Goal: Transaction & Acquisition: Book appointment/travel/reservation

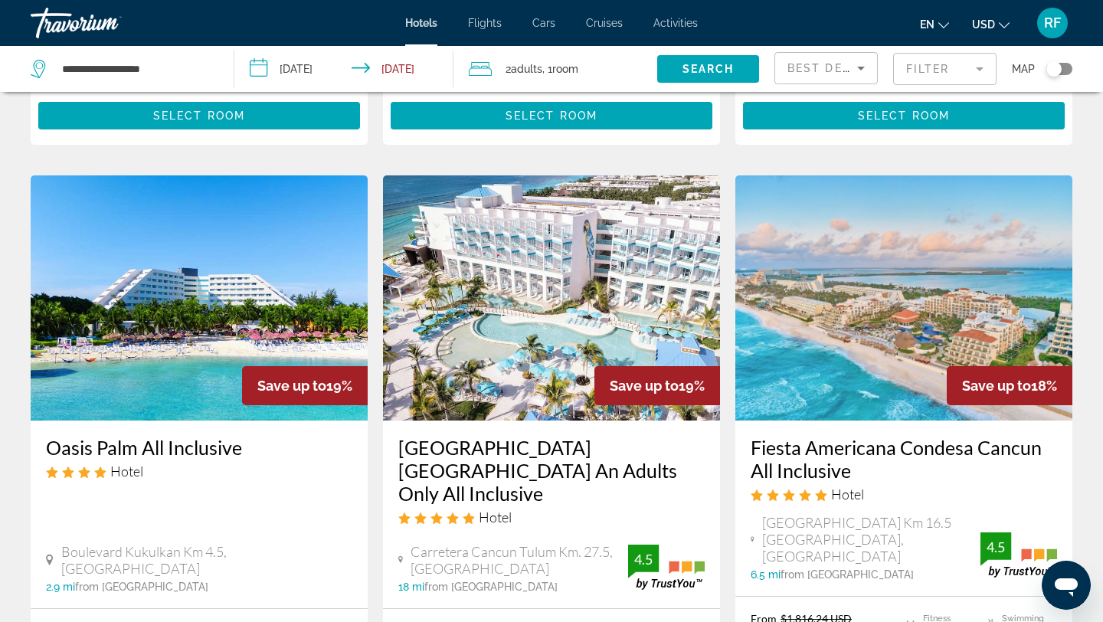
scroll to position [1211, 0]
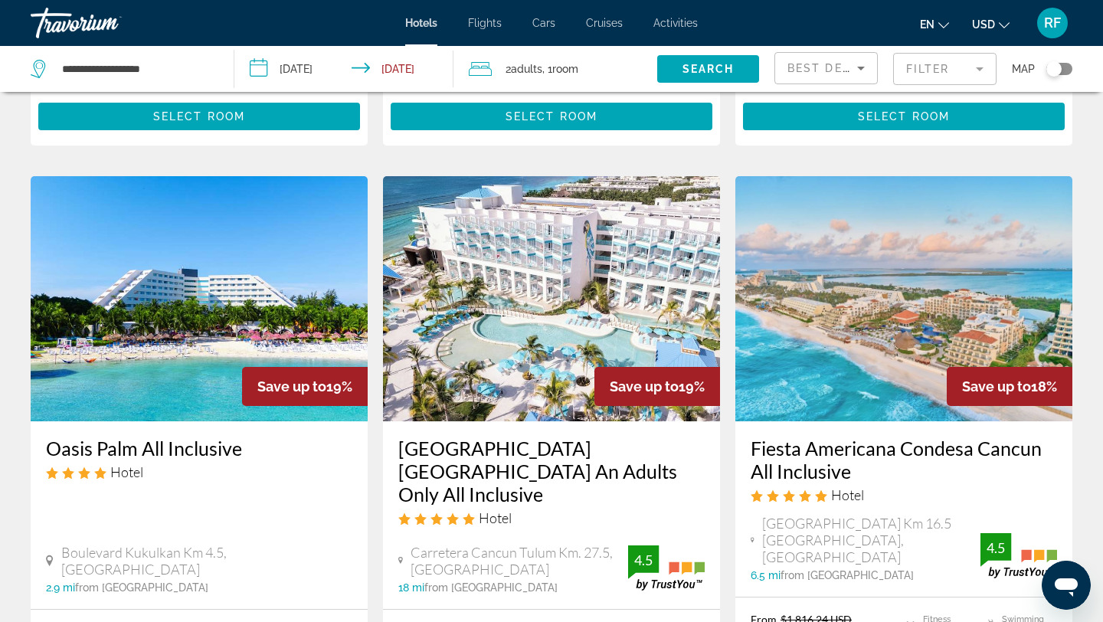
click at [368, 71] on input "**********" at bounding box center [346, 71] width 225 height 51
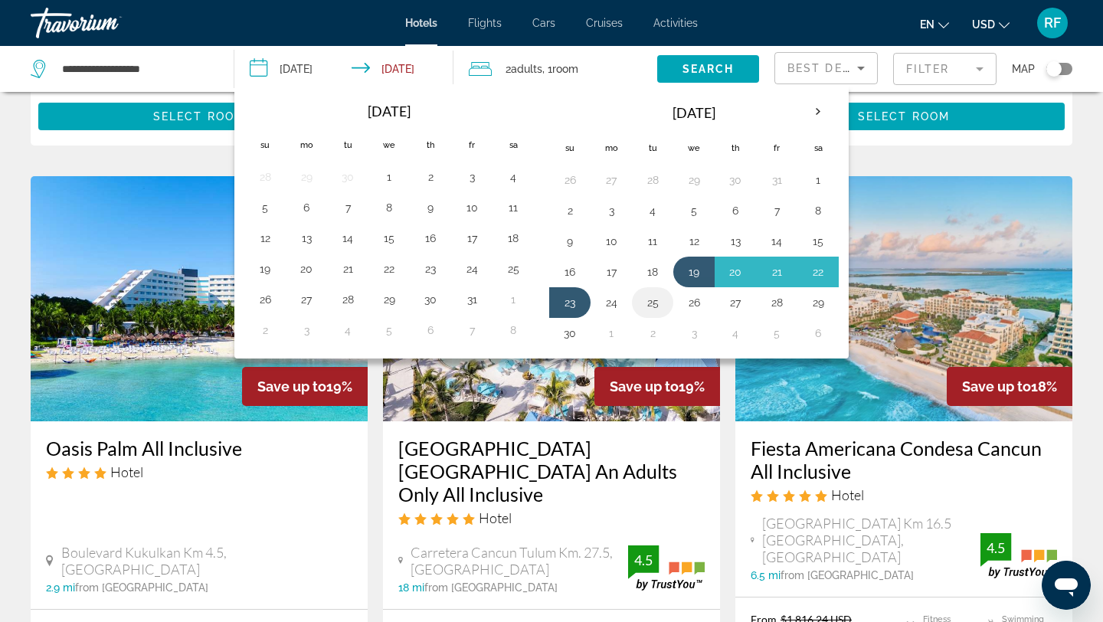
click at [651, 307] on button "25" at bounding box center [652, 302] width 25 height 21
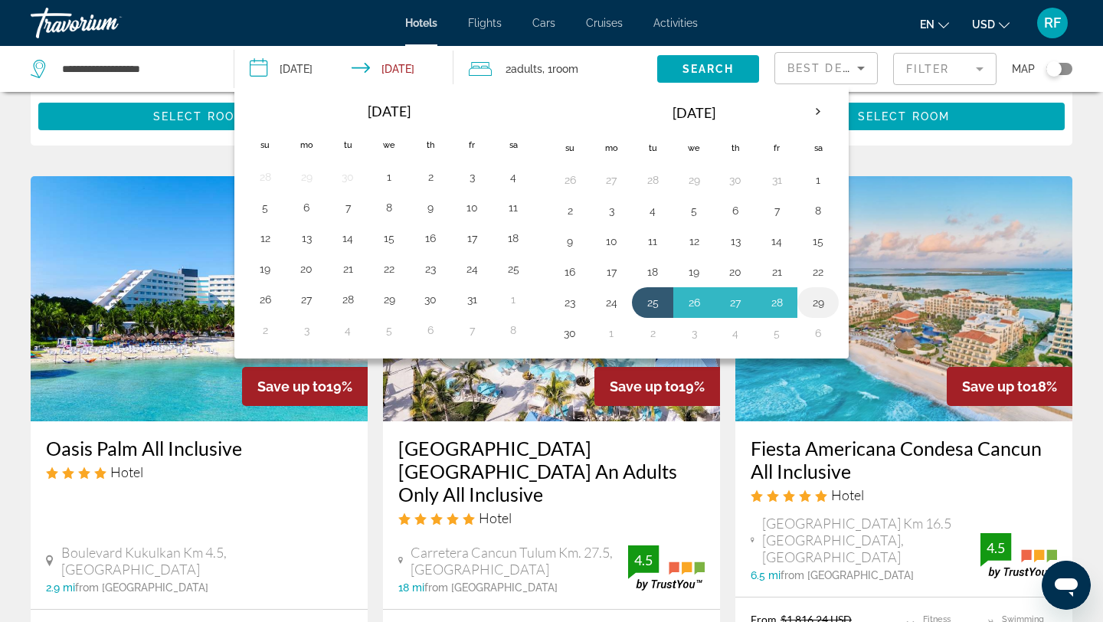
click at [817, 304] on button "29" at bounding box center [818, 302] width 25 height 21
type input "**********"
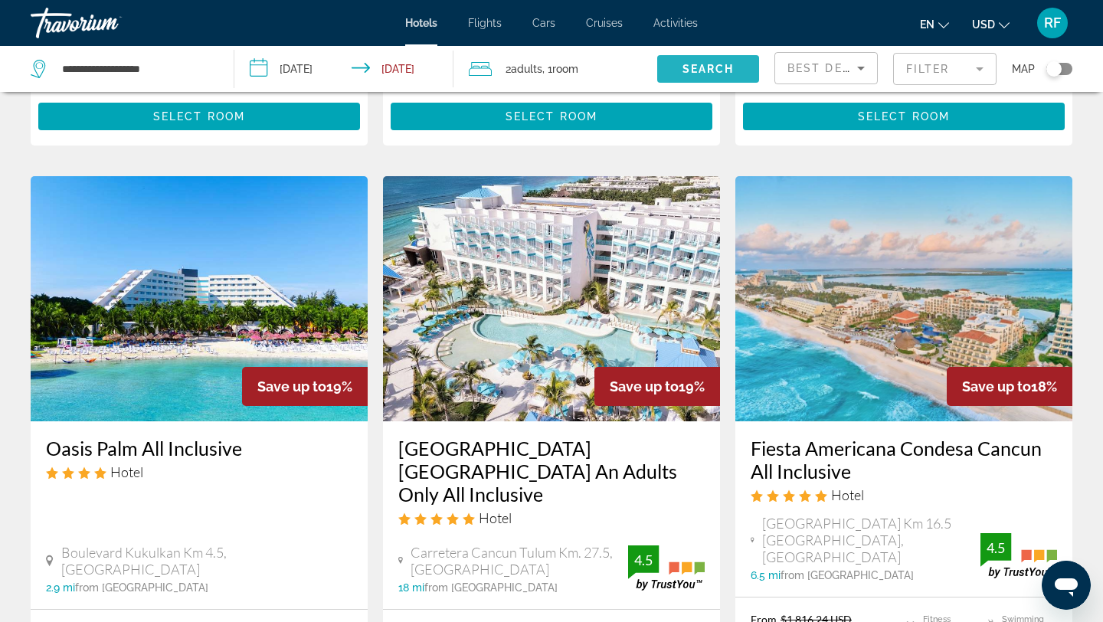
click at [701, 64] on span "Search" at bounding box center [708, 69] width 52 height 12
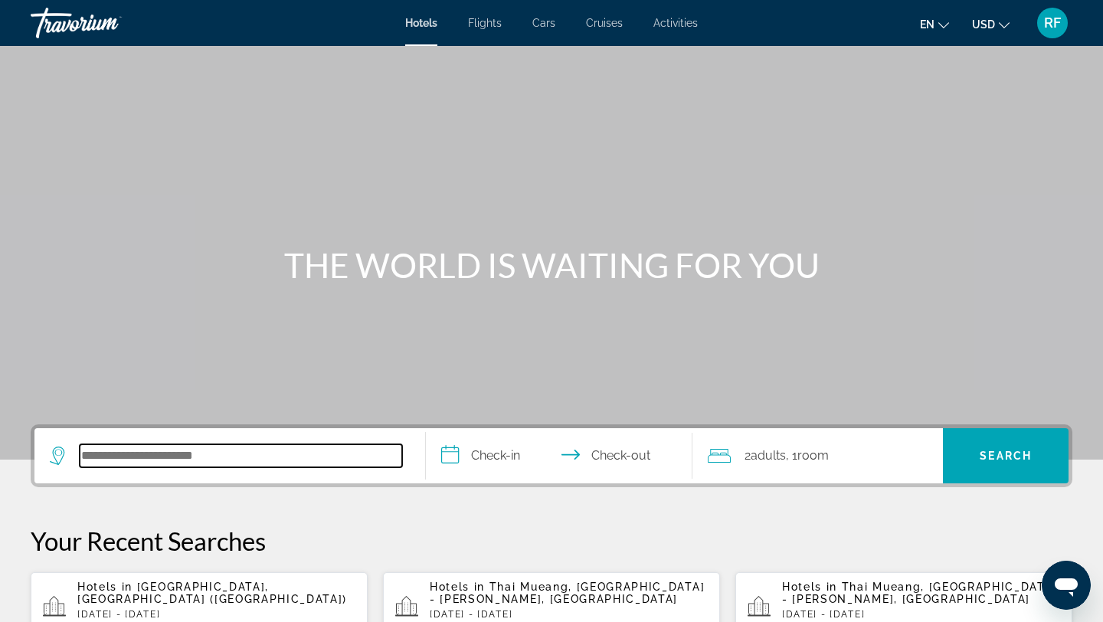
click at [106, 455] on input "Search hotel destination" at bounding box center [241, 455] width 322 height 23
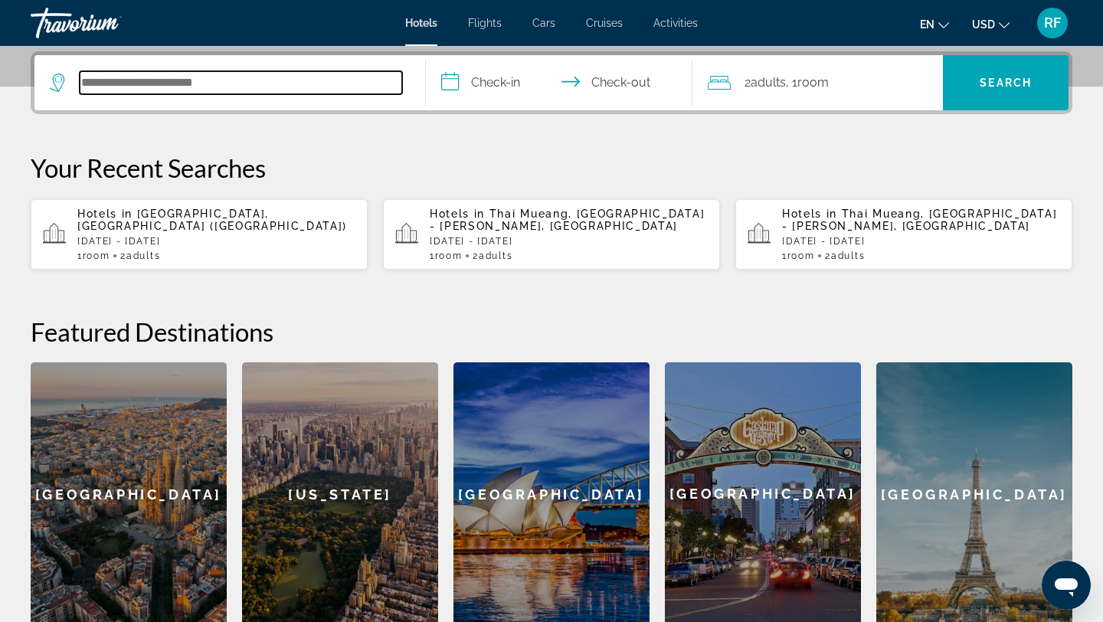
scroll to position [374, 0]
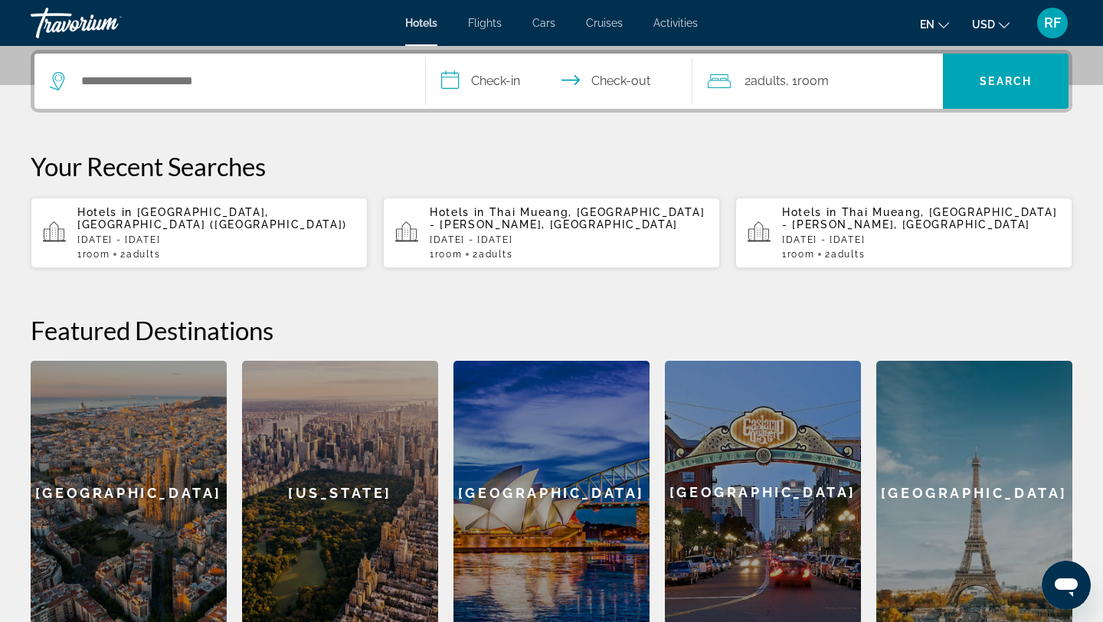
click at [159, 234] on p "[DATE] - [DATE]" at bounding box center [216, 239] width 278 height 11
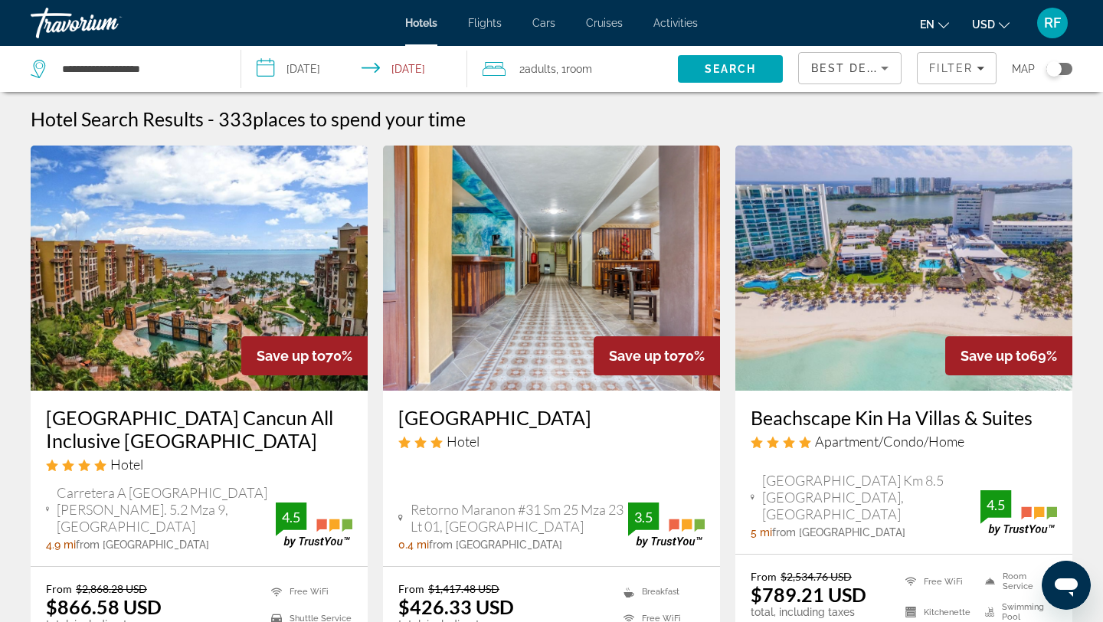
click at [331, 72] on input "**********" at bounding box center [357, 71] width 232 height 51
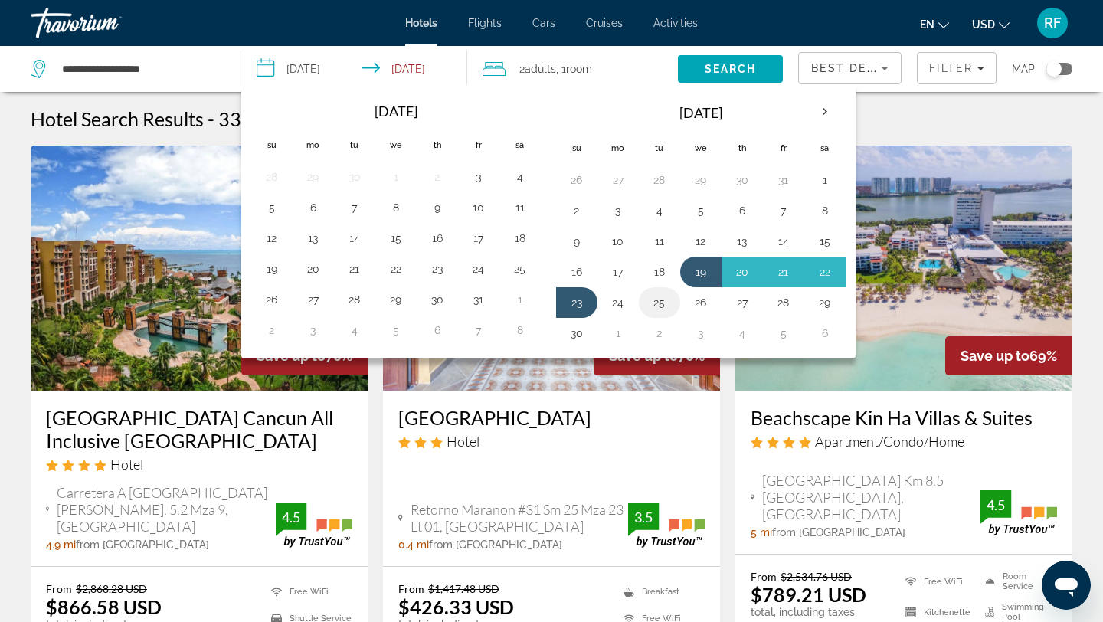
click at [658, 301] on button "25" at bounding box center [659, 302] width 25 height 21
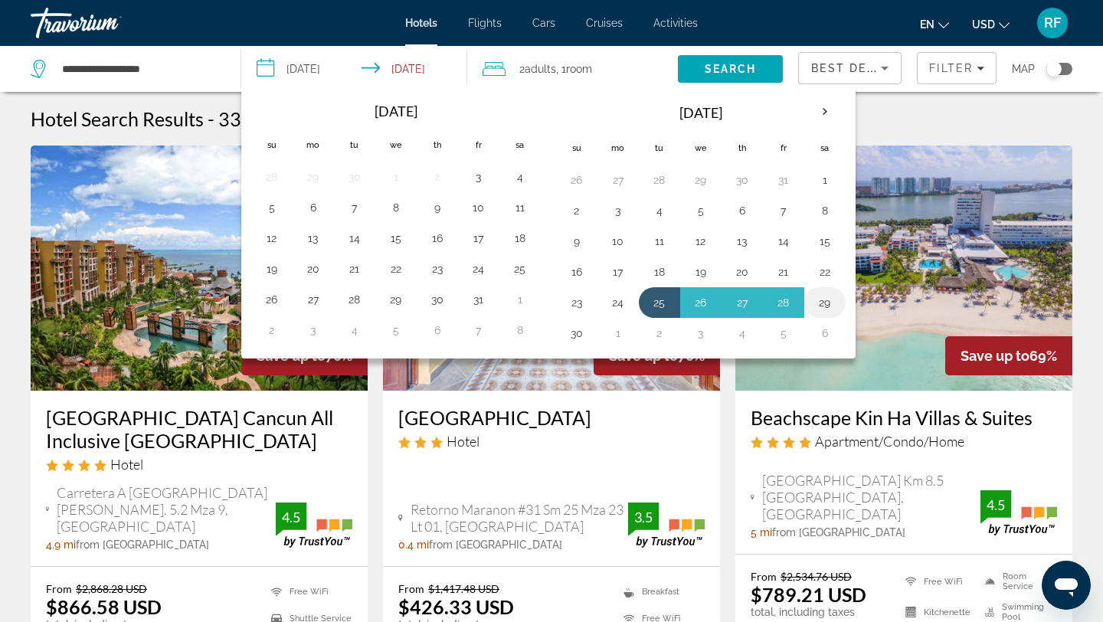
click at [824, 309] on button "29" at bounding box center [824, 302] width 25 height 21
type input "**********"
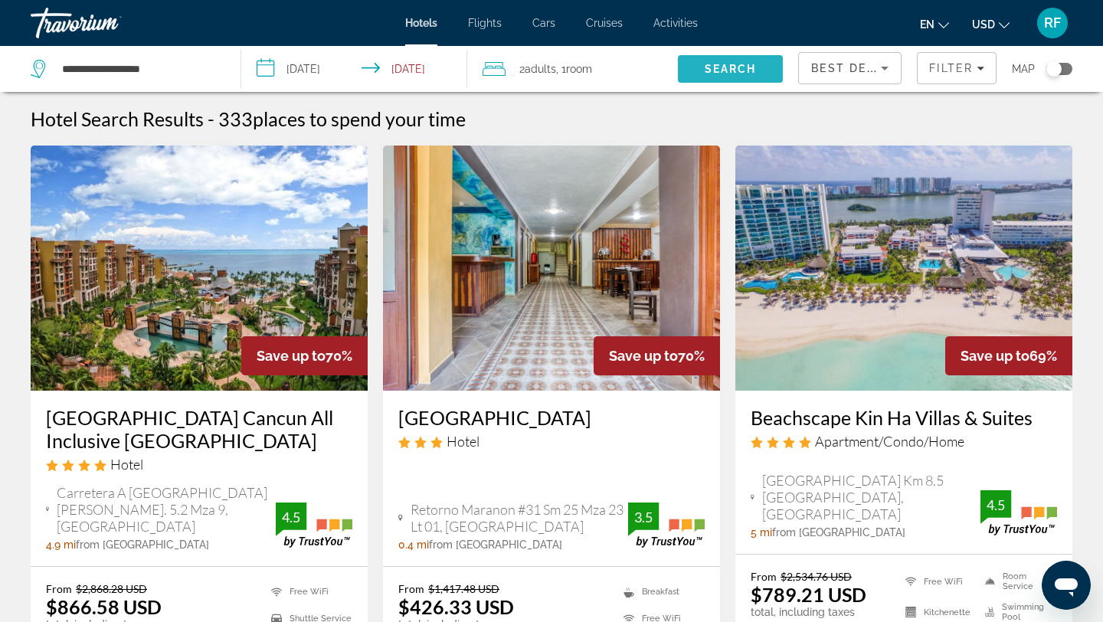
click at [730, 64] on span "Search" at bounding box center [730, 69] width 52 height 12
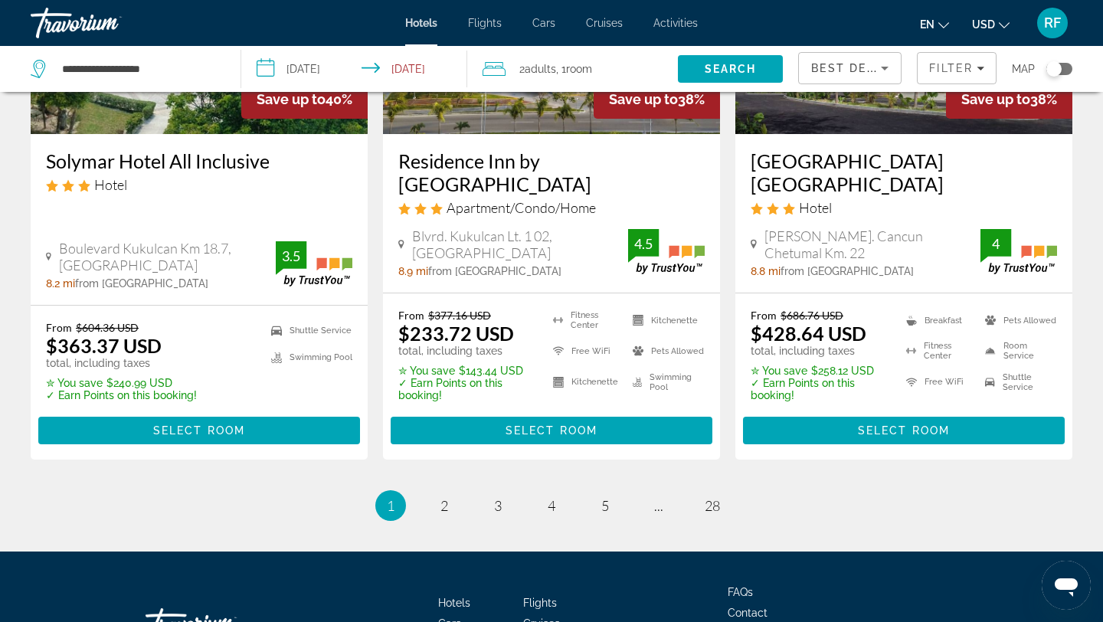
scroll to position [2157, 0]
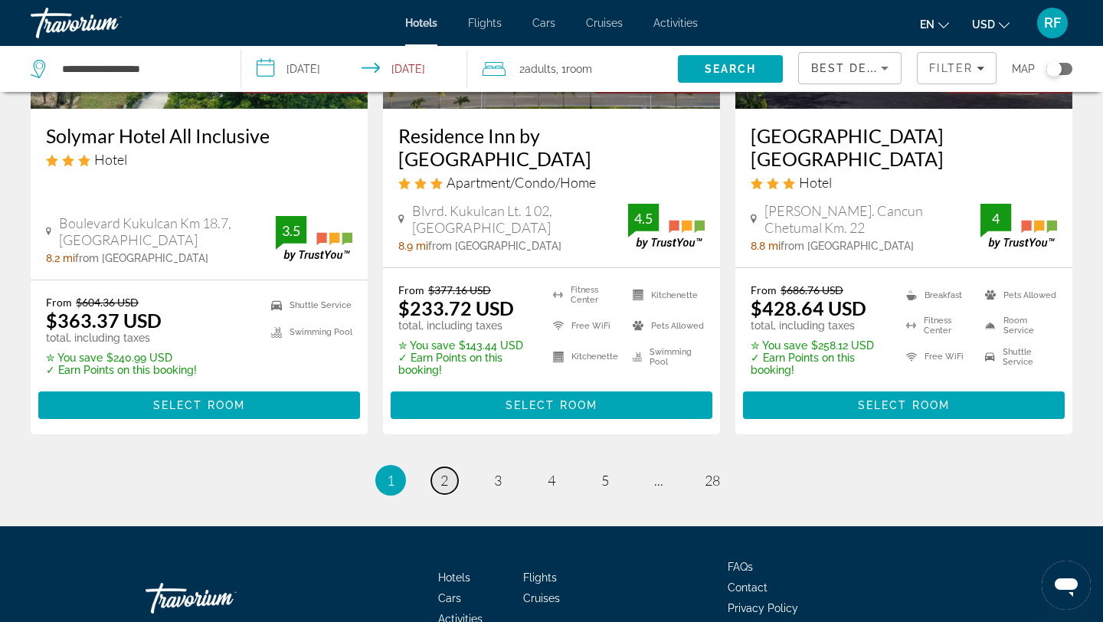
click at [440, 472] on span "2" at bounding box center [444, 480] width 8 height 17
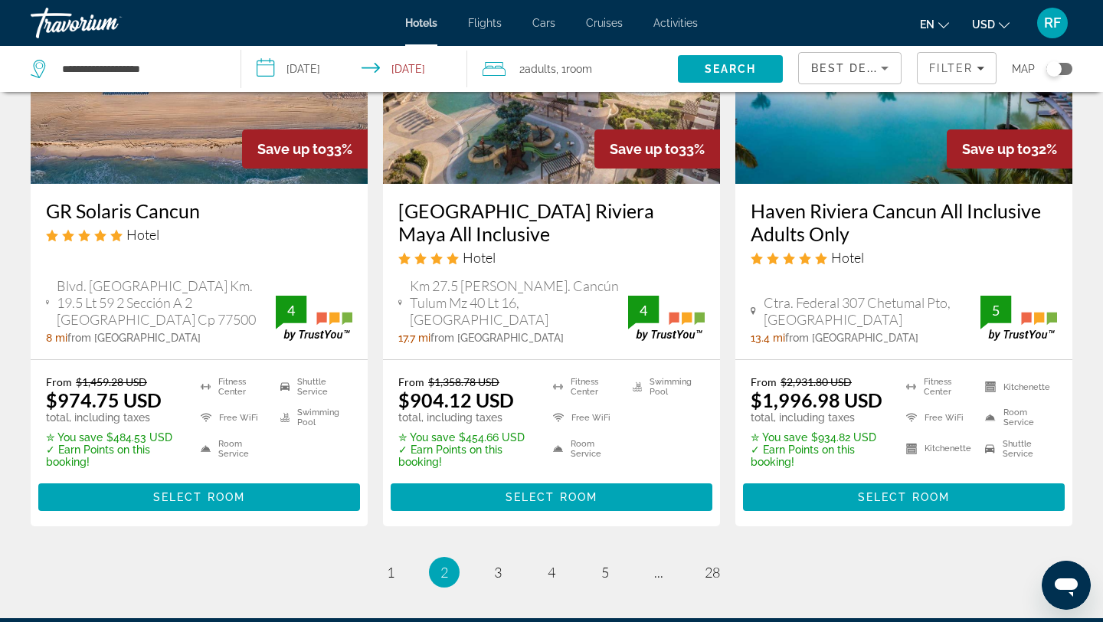
scroll to position [2005, 0]
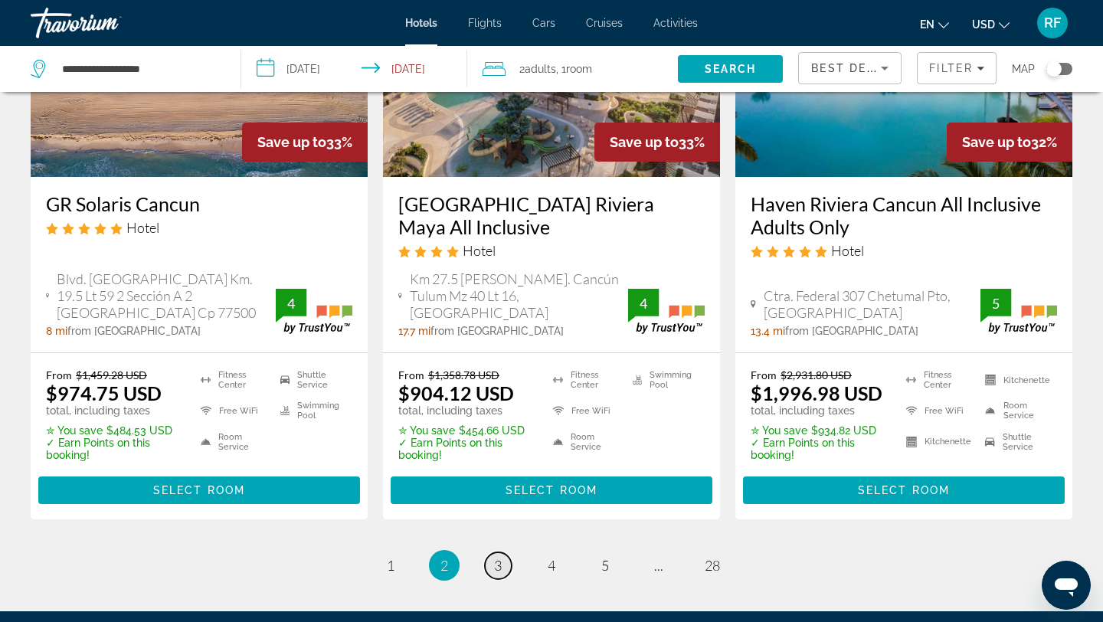
click at [494, 557] on span "3" at bounding box center [498, 565] width 8 height 17
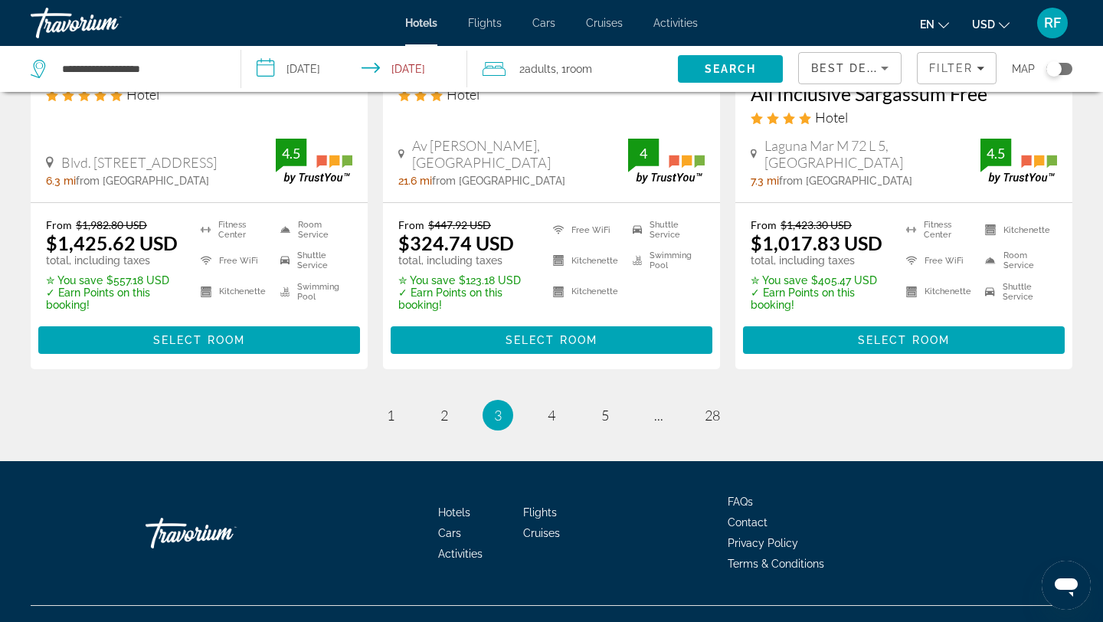
scroll to position [2198, 0]
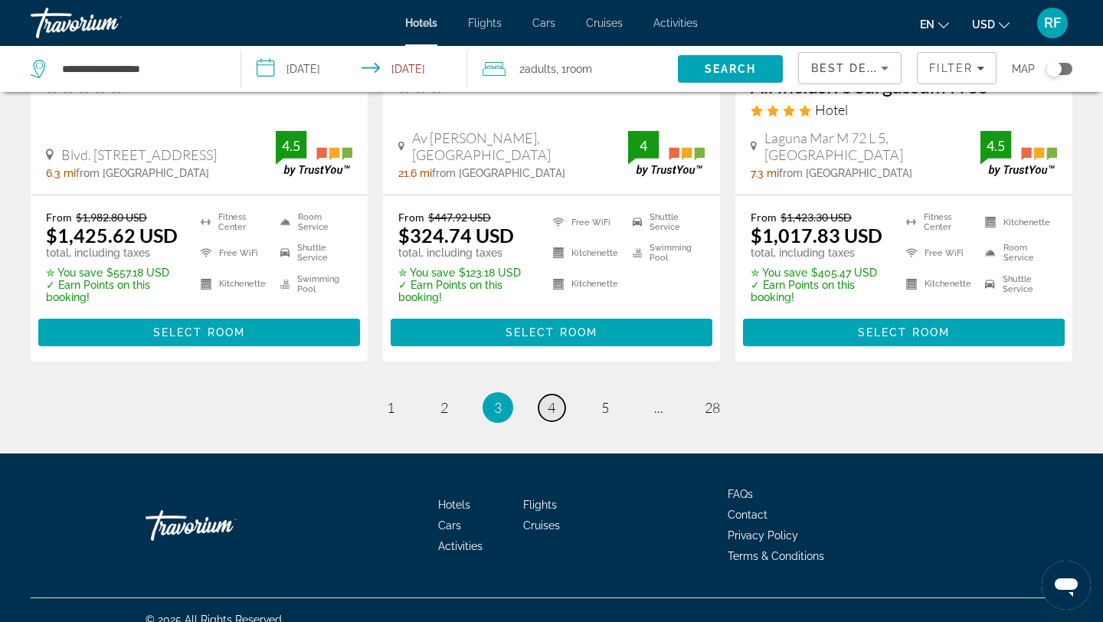
click at [551, 399] on span "4" at bounding box center [551, 407] width 8 height 17
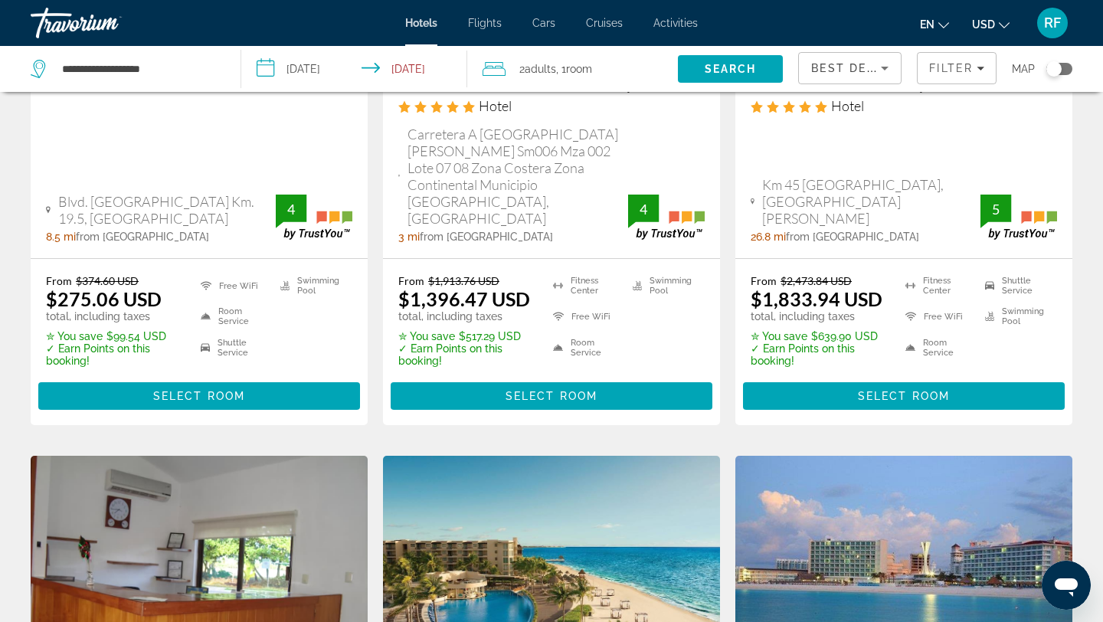
scroll to position [948, 0]
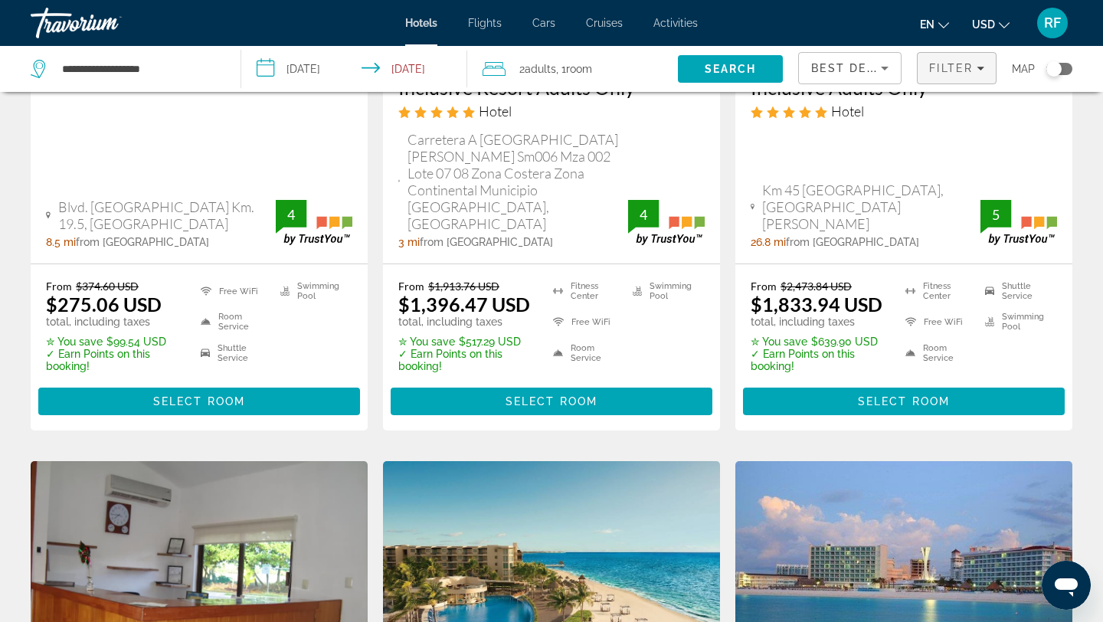
click at [937, 62] on span "Filter" at bounding box center [951, 68] width 44 height 12
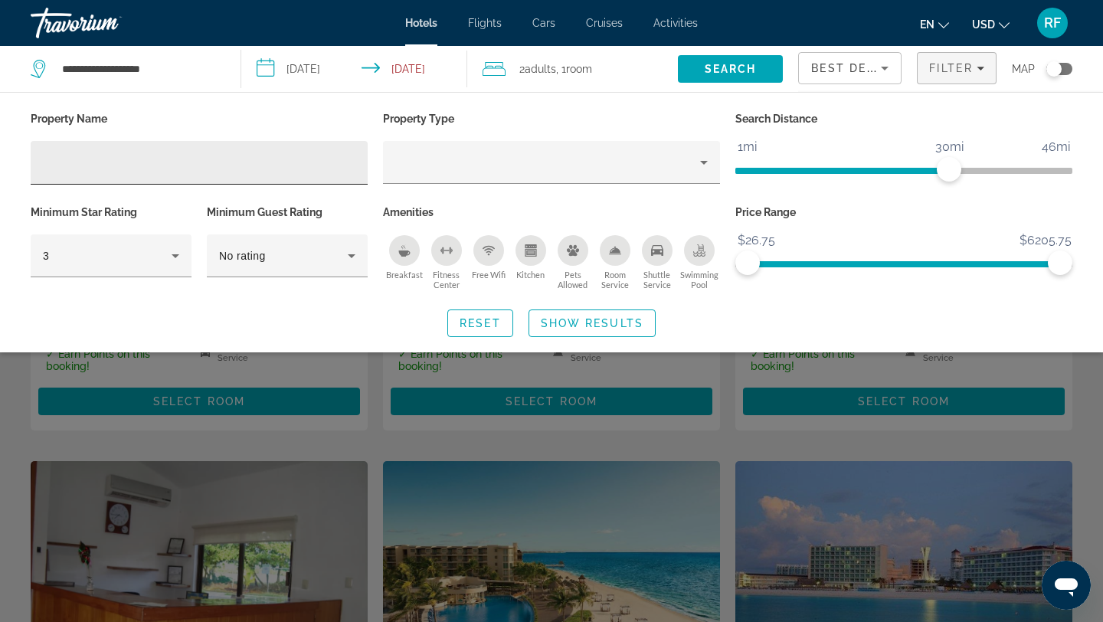
click at [186, 152] on div "Hotel Filters" at bounding box center [199, 163] width 312 height 44
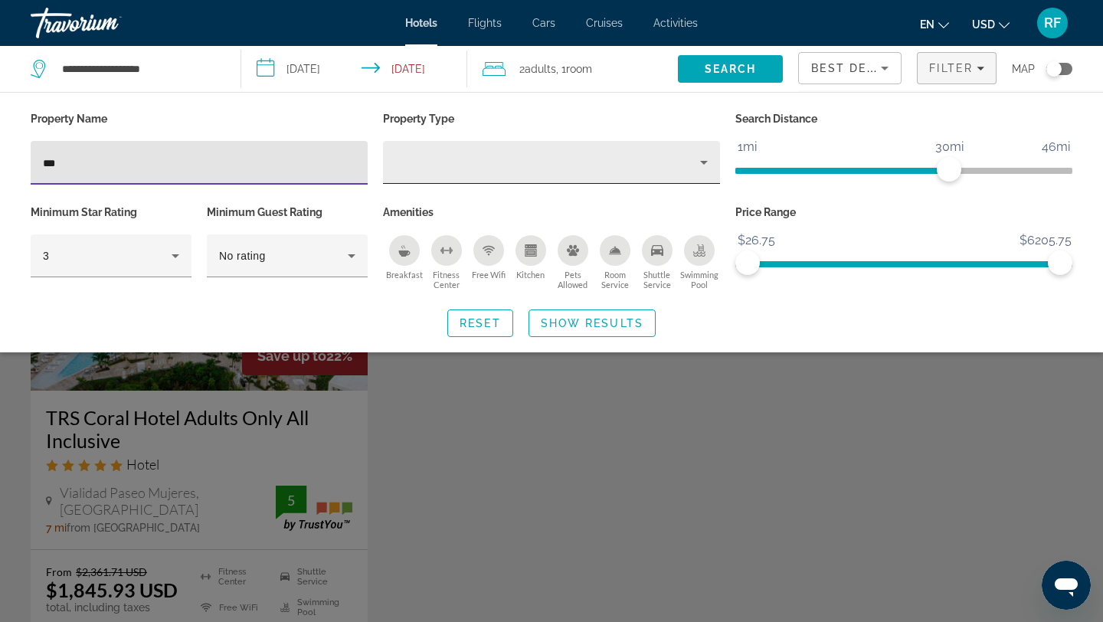
type input "***"
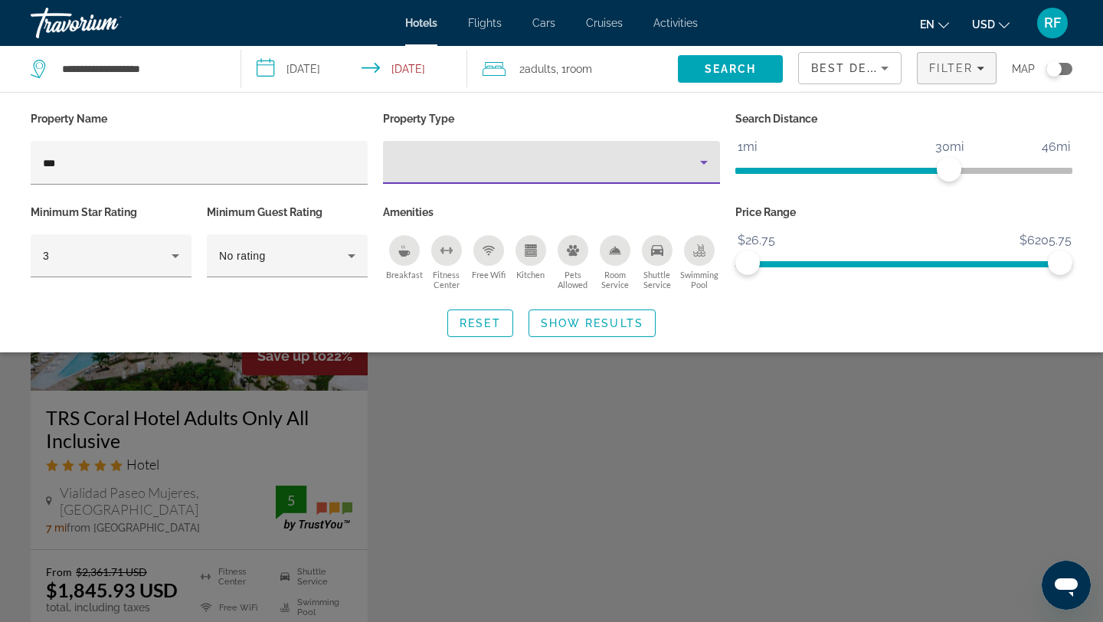
click at [700, 163] on icon "Property type" at bounding box center [704, 162] width 18 height 18
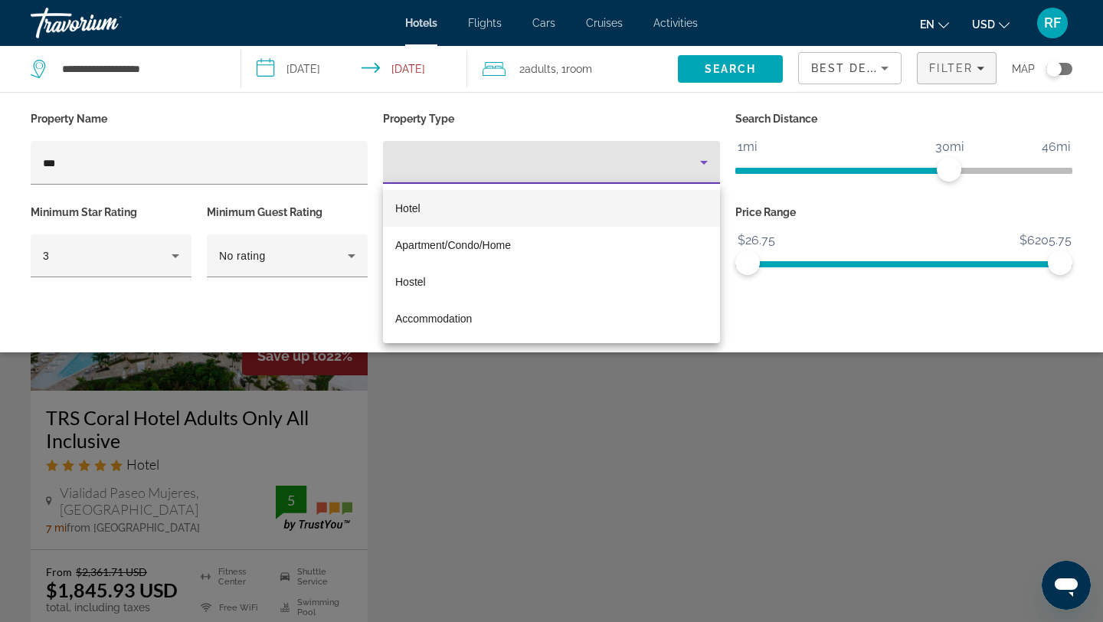
click at [468, 208] on mat-option "Hotel" at bounding box center [551, 208] width 337 height 37
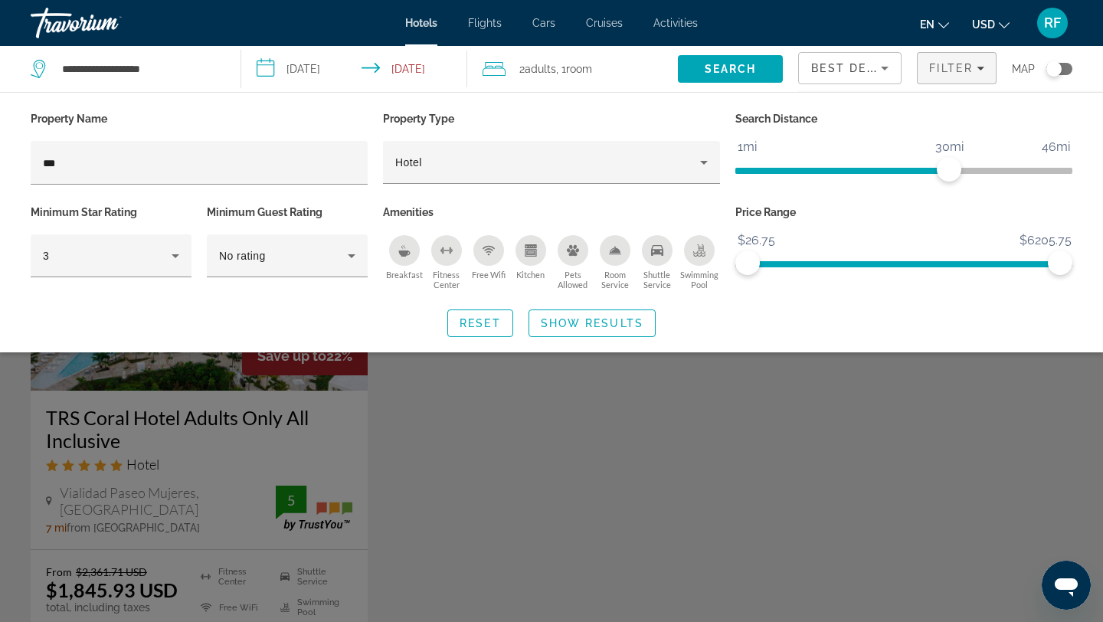
click at [265, 472] on div "Search widget" at bounding box center [551, 426] width 1103 height 392
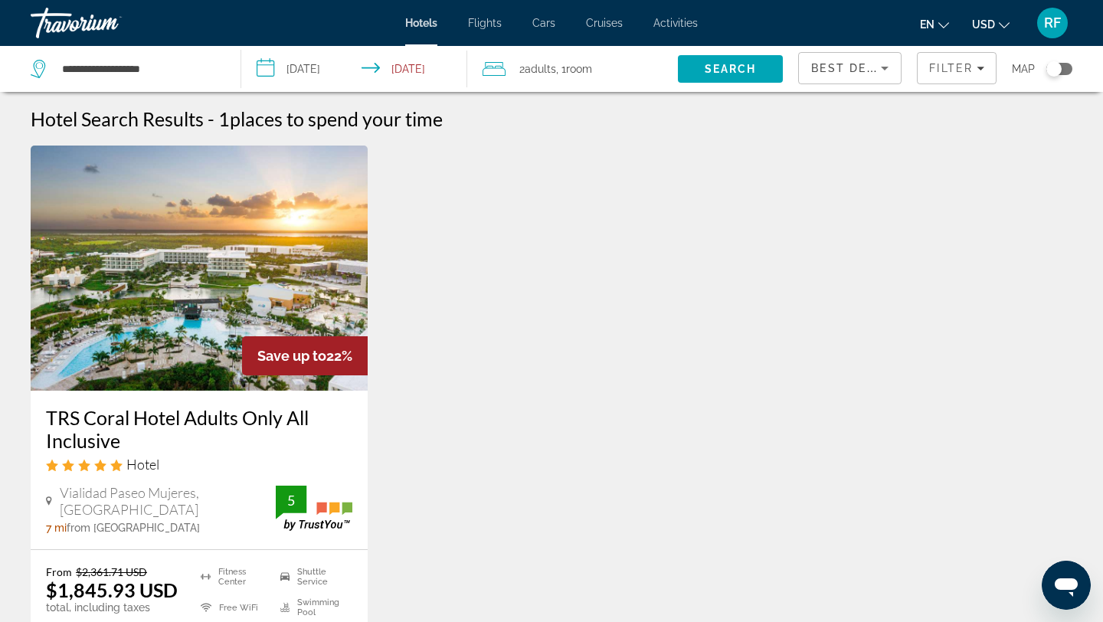
click at [274, 306] on img "Main content" at bounding box center [199, 267] width 337 height 245
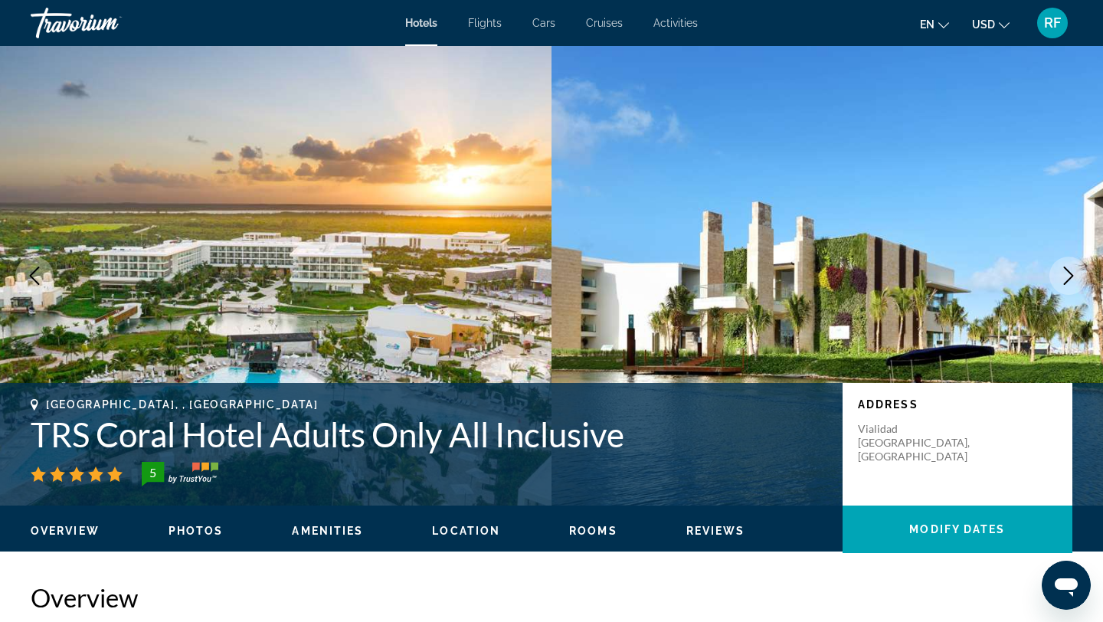
click at [1067, 271] on icon "Next image" at bounding box center [1069, 275] width 10 height 18
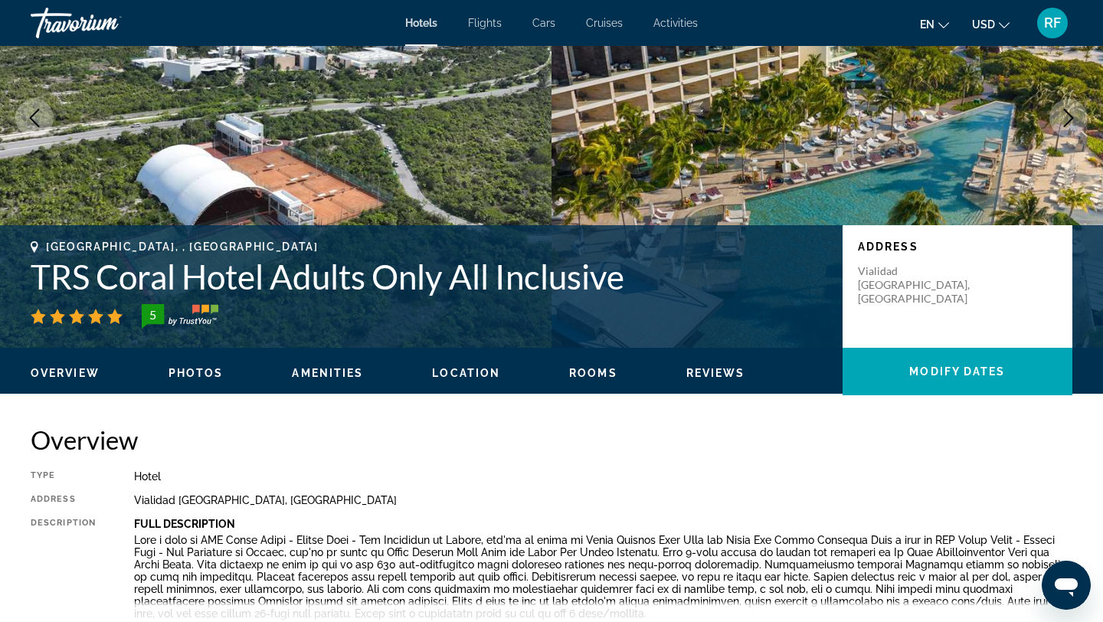
scroll to position [160, 0]
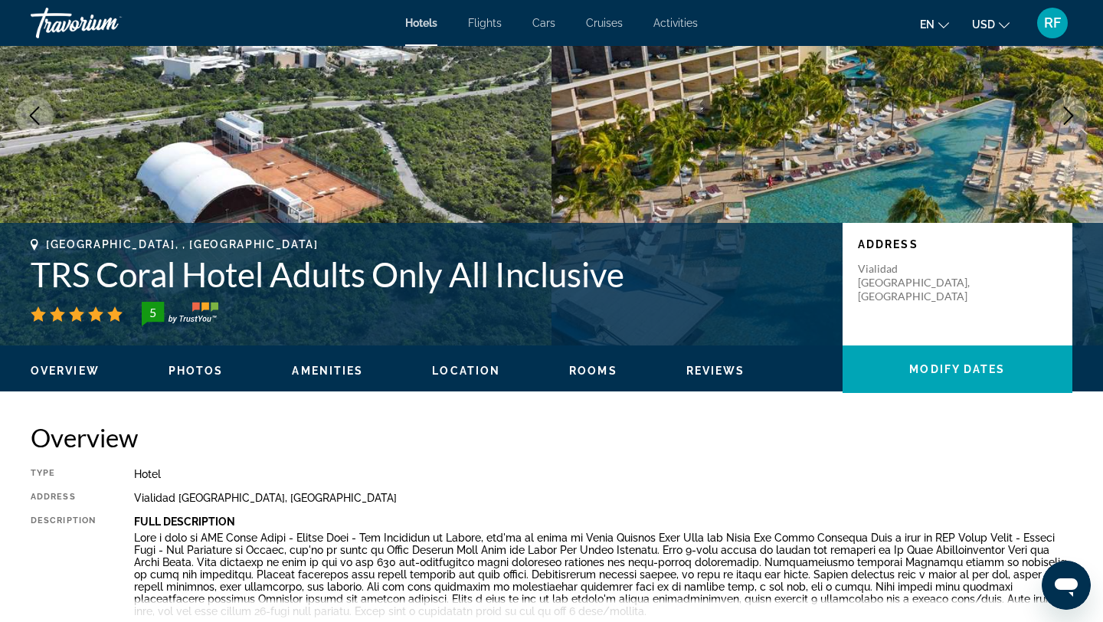
click at [198, 358] on div "Overview Photos Amenities Location Rooms Reviews Modify Dates" at bounding box center [551, 368] width 1103 height 47
click at [192, 368] on span "Photos" at bounding box center [195, 370] width 55 height 12
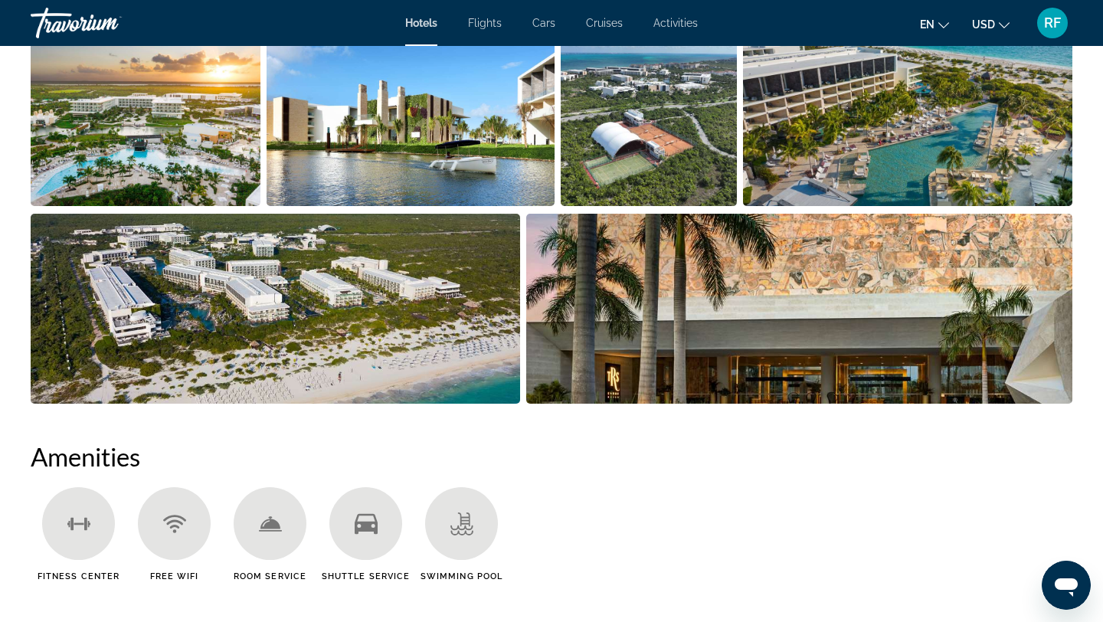
scroll to position [858, 0]
